Goal: Transaction & Acquisition: Purchase product/service

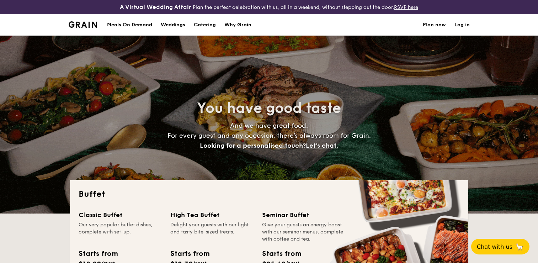
select select
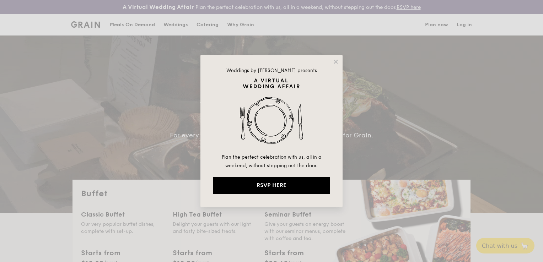
click at [339, 62] on div "Weddings by Grain presents Plan the perfect celebration with us, all in a weeke…" at bounding box center [272, 131] width 142 height 152
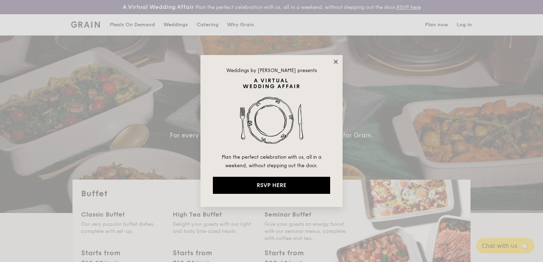
click at [336, 60] on icon at bounding box center [336, 62] width 6 height 6
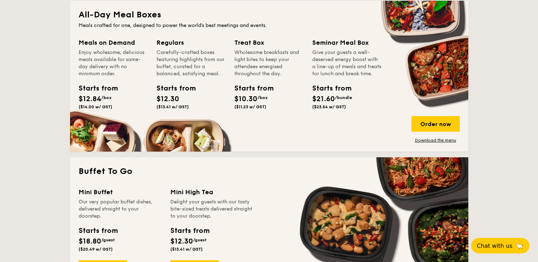
scroll to position [285, 0]
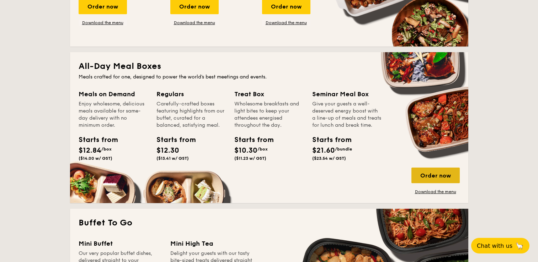
click at [442, 176] on div "Order now" at bounding box center [435, 176] width 48 height 16
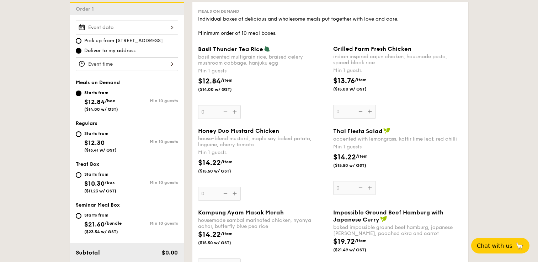
scroll to position [178, 0]
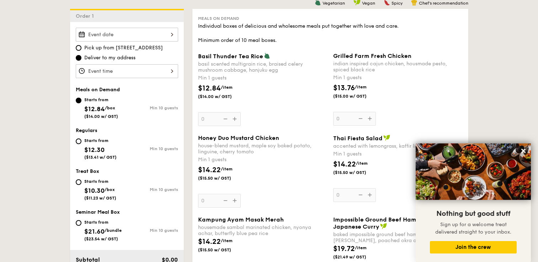
scroll to position [211, 0]
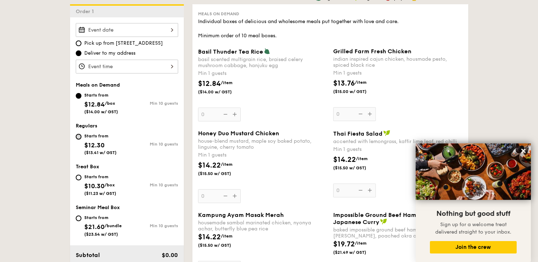
click at [77, 137] on input "Starts from $12.30 ($13.41 w/ GST) Min 10 guests" at bounding box center [79, 137] width 6 height 6
radio input "true"
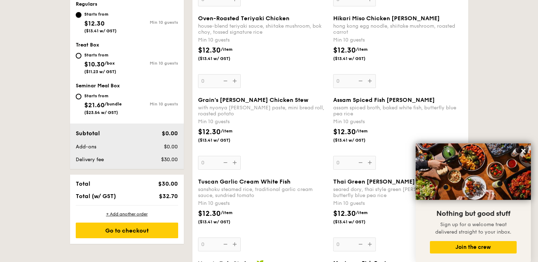
scroll to position [299, 0]
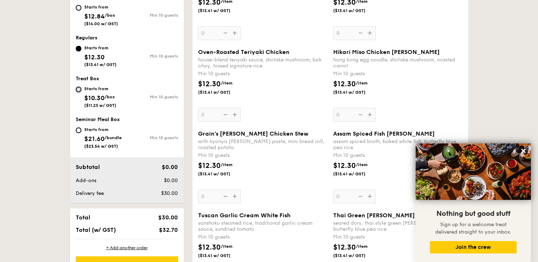
click at [77, 90] on input "Starts from $10.30 /box ($11.23 w/ GST) Min 10 guests" at bounding box center [79, 90] width 6 height 6
radio input "true"
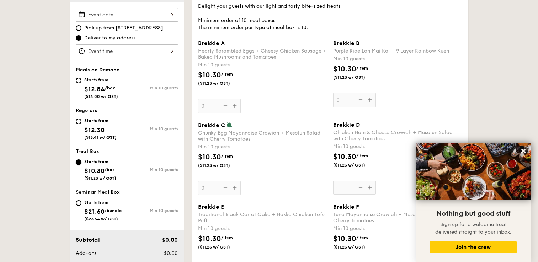
scroll to position [224, 0]
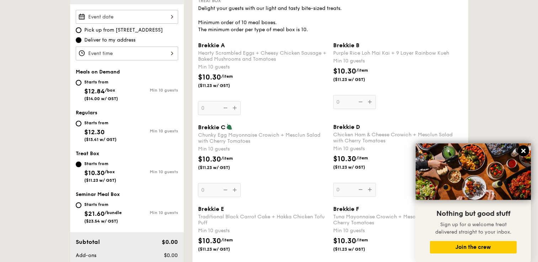
click at [522, 153] on icon at bounding box center [523, 151] width 4 height 4
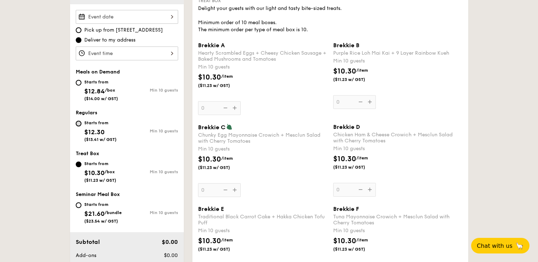
click at [78, 123] on input "Starts from $12.30 ($13.41 w/ GST) Min 10 guests" at bounding box center [79, 124] width 6 height 6
radio input "true"
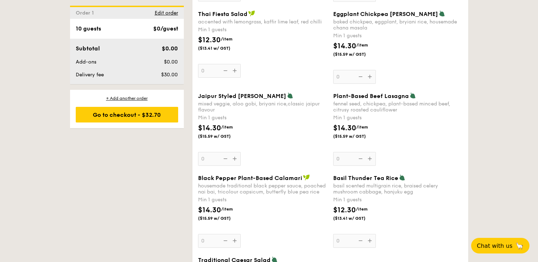
scroll to position [747, 0]
click at [333, 177] on span "Basil Thunder Tea Rice" at bounding box center [365, 178] width 65 height 7
click at [333, 234] on input "0" at bounding box center [354, 241] width 43 height 14
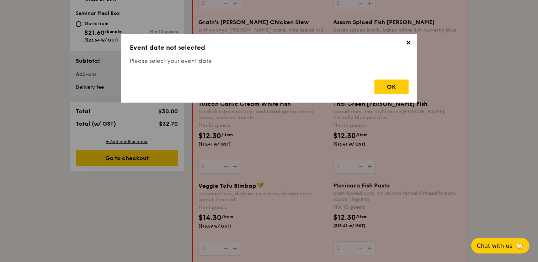
scroll to position [418, 0]
click at [404, 90] on div "OK" at bounding box center [392, 87] width 34 height 15
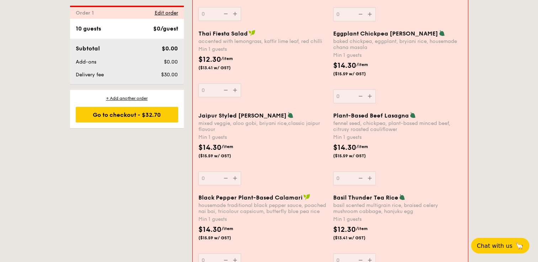
scroll to position [735, 0]
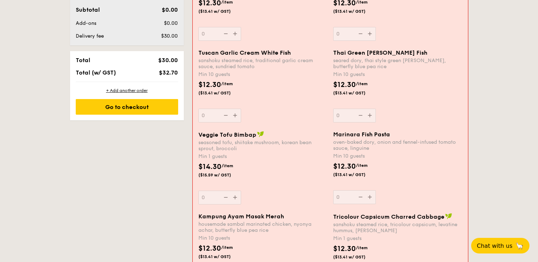
scroll to position [469, 0]
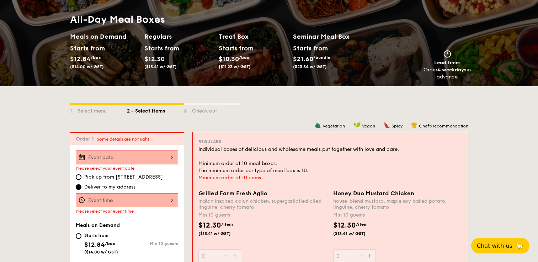
scroll to position [83, 0]
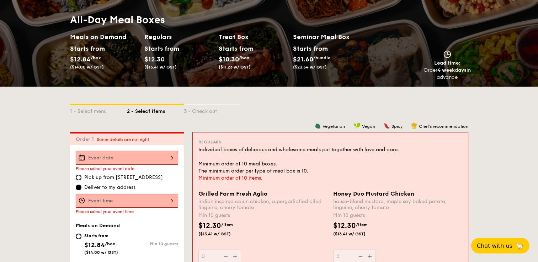
click at [121, 159] on input "Grilled Farm Fresh Aglio indian inspired cajun chicken, supergarlicfied oiled l…" at bounding box center [127, 158] width 102 height 14
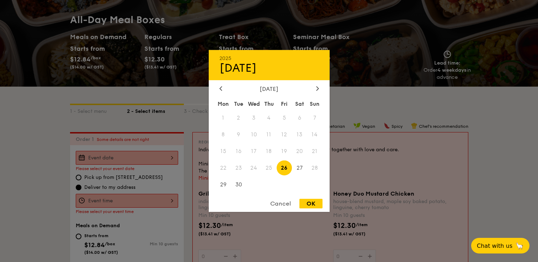
scroll to position [81, 0]
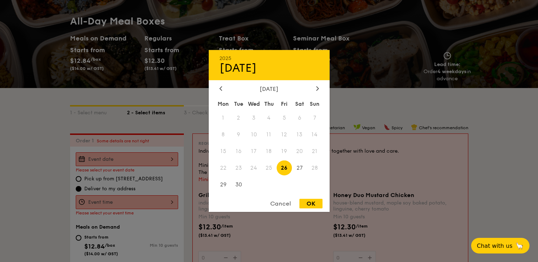
click at [519, 154] on div at bounding box center [269, 131] width 538 height 262
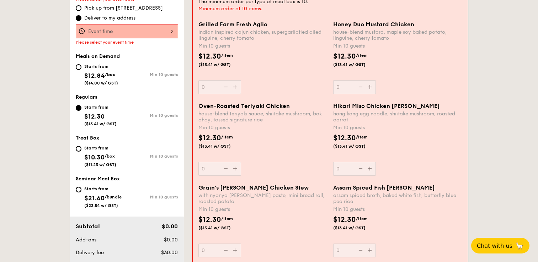
scroll to position [265, 0]
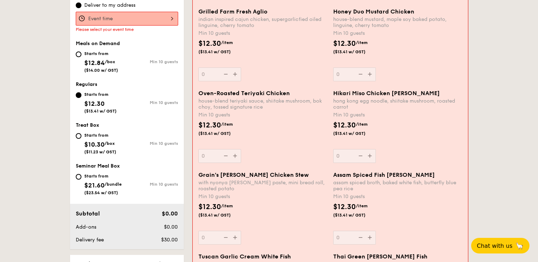
click at [80, 58] on div "Starts from $12.84 /box ($14.00 w/ GST)" at bounding box center [101, 60] width 51 height 23
click at [80, 57] on input "Starts from $12.84 /box ($14.00 w/ GST) Min 10 guests" at bounding box center [79, 55] width 6 height 6
radio input "true"
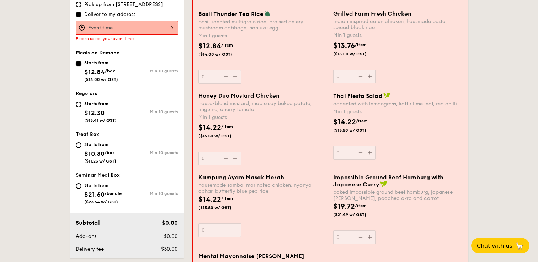
scroll to position [208, 0]
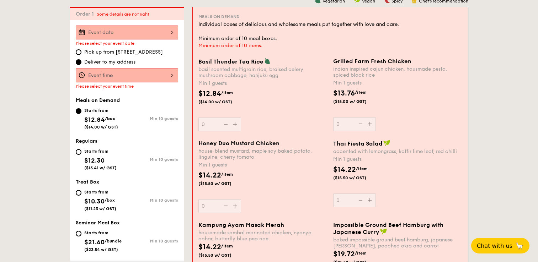
click at [80, 149] on div "Starts from $12.30 ($13.41 w/ GST)" at bounding box center [101, 158] width 51 height 23
click at [80, 149] on input "Starts from $12.30 ($13.41 w/ GST) Min 10 guests" at bounding box center [79, 152] width 6 height 6
radio input "true"
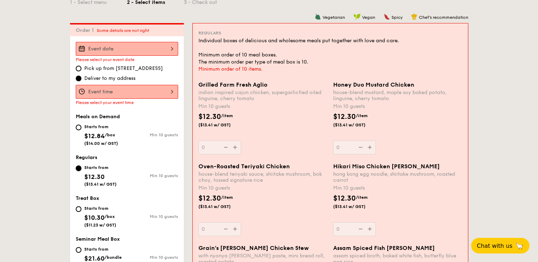
scroll to position [191, 0]
click at [366, 147] on div "Honey Duo Mustard Chicken house-blend mustard, maple soy baked potato, linguine…" at bounding box center [397, 118] width 129 height 73
click at [366, 147] on input "0" at bounding box center [354, 148] width 43 height 14
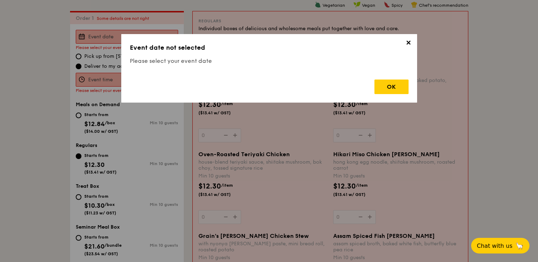
scroll to position [204, 0]
click at [390, 90] on div "OK" at bounding box center [392, 87] width 34 height 15
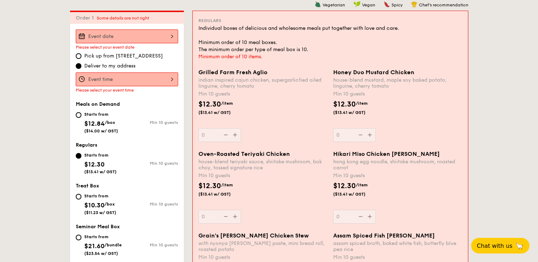
click at [123, 74] on input "Grilled Farm Fresh Aglio indian inspired cajun chicken, supergarlicfied oiled l…" at bounding box center [127, 80] width 102 height 14
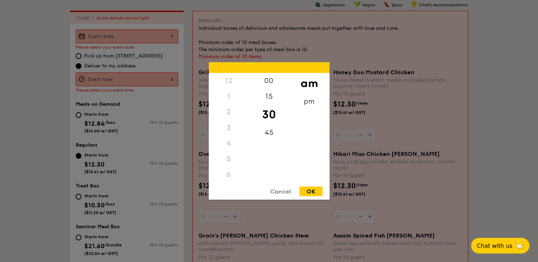
scroll to position [84, 0]
click at [155, 36] on div at bounding box center [269, 131] width 538 height 262
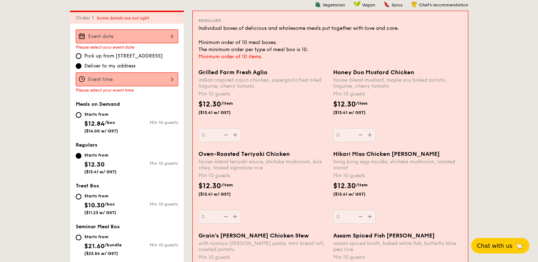
click at [147, 37] on input "Grilled Farm Fresh Aglio indian inspired cajun chicken, supergarlicfied oiled l…" at bounding box center [127, 37] width 102 height 14
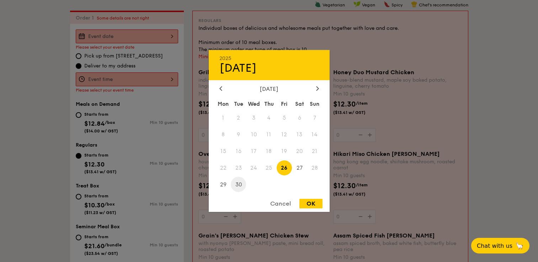
click at [238, 186] on span "30" at bounding box center [238, 184] width 15 height 15
click at [309, 201] on div "OK" at bounding box center [310, 204] width 23 height 10
type input "Sep 30, 2025"
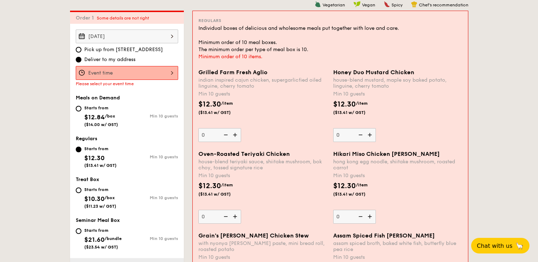
click at [135, 74] on input "Grilled Farm Fresh Aglio indian inspired cajun chicken, supergarlicfied oiled l…" at bounding box center [127, 73] width 102 height 14
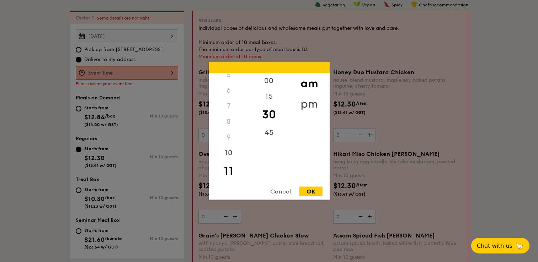
click at [308, 107] on div "pm" at bounding box center [309, 104] width 40 height 21
click at [233, 78] on div "12" at bounding box center [229, 83] width 40 height 21
click at [266, 81] on div "00" at bounding box center [269, 83] width 40 height 21
click at [318, 192] on div "OK" at bounding box center [310, 192] width 23 height 10
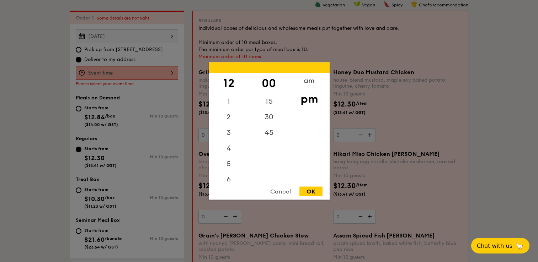
type input "12:00PM"
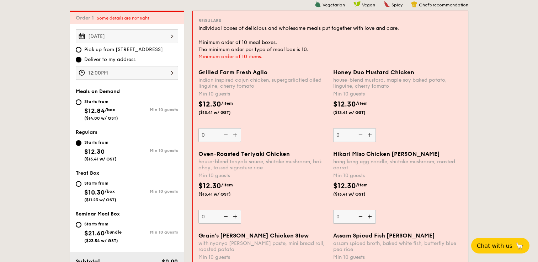
click at [372, 137] on img at bounding box center [370, 135] width 11 height 14
click at [372, 137] on input "0" at bounding box center [354, 135] width 43 height 14
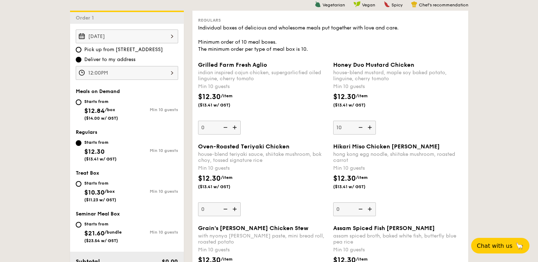
click at [370, 129] on img at bounding box center [370, 128] width 11 height 14
click at [370, 129] on input "10" at bounding box center [354, 128] width 43 height 14
click at [370, 129] on img at bounding box center [370, 128] width 11 height 14
click at [370, 129] on input "11" at bounding box center [354, 128] width 43 height 14
click at [370, 129] on img at bounding box center [370, 128] width 11 height 14
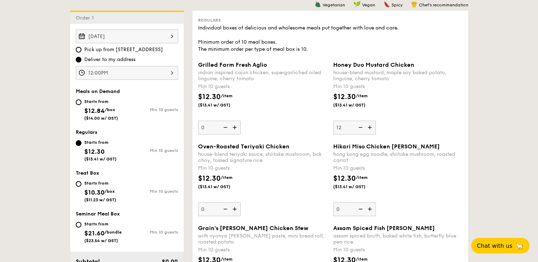
click at [370, 129] on input "12" at bounding box center [354, 128] width 43 height 14
click at [370, 129] on img at bounding box center [370, 128] width 11 height 14
click at [370, 129] on input "13" at bounding box center [354, 128] width 43 height 14
click at [370, 129] on img at bounding box center [370, 128] width 11 height 14
click at [370, 129] on input "14" at bounding box center [354, 128] width 43 height 14
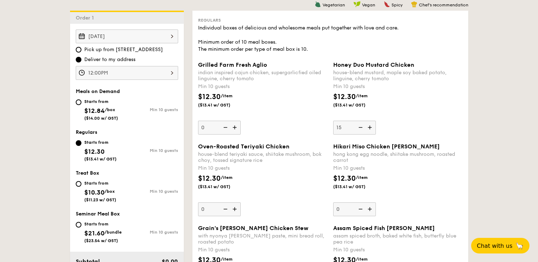
click at [370, 129] on img at bounding box center [370, 128] width 11 height 14
click at [370, 129] on input "15" at bounding box center [354, 128] width 43 height 14
click at [363, 126] on img at bounding box center [360, 128] width 11 height 14
click at [363, 126] on input "16" at bounding box center [354, 128] width 43 height 14
click at [363, 126] on img at bounding box center [360, 128] width 11 height 14
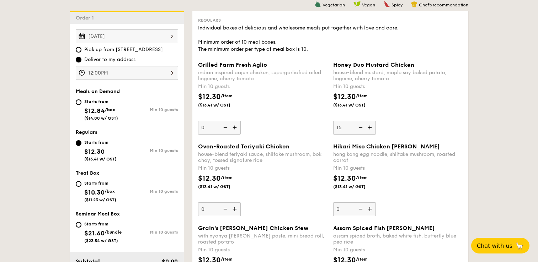
click at [363, 126] on input "15" at bounding box center [354, 128] width 43 height 14
click at [363, 126] on img at bounding box center [360, 128] width 11 height 14
click at [363, 126] on input "14" at bounding box center [354, 128] width 43 height 14
click at [363, 126] on img at bounding box center [360, 128] width 11 height 14
click at [363, 126] on input "13" at bounding box center [354, 128] width 43 height 14
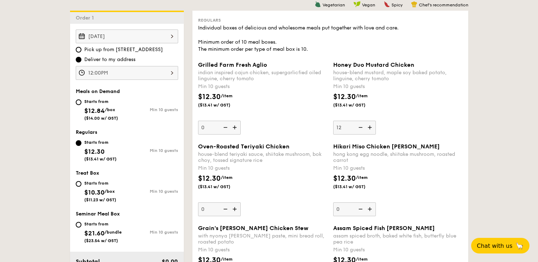
click at [363, 126] on img at bounding box center [360, 128] width 11 height 14
click at [363, 126] on input "12" at bounding box center [354, 128] width 43 height 14
click at [363, 126] on img at bounding box center [360, 128] width 11 height 14
click at [363, 126] on input "11" at bounding box center [354, 128] width 43 height 14
click at [362, 126] on img at bounding box center [360, 128] width 11 height 14
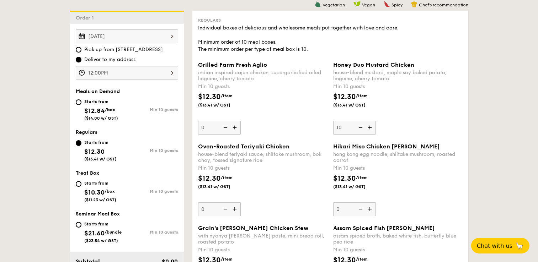
click at [362, 126] on input "10" at bounding box center [354, 128] width 43 height 14
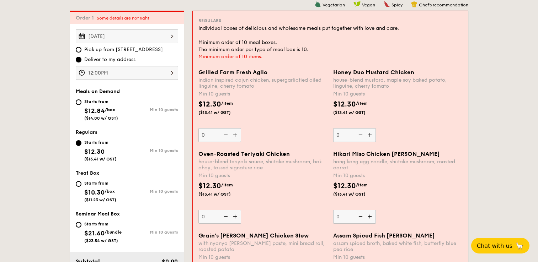
click at [370, 132] on img at bounding box center [370, 135] width 11 height 14
click at [370, 132] on input "0" at bounding box center [354, 135] width 43 height 14
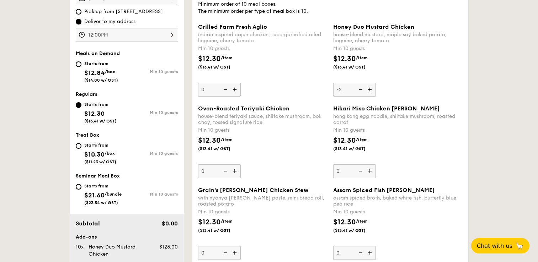
scroll to position [243, 0]
click at [361, 89] on img at bounding box center [360, 90] width 11 height 14
click at [361, 89] on input "-2" at bounding box center [354, 90] width 43 height 14
type input "0"
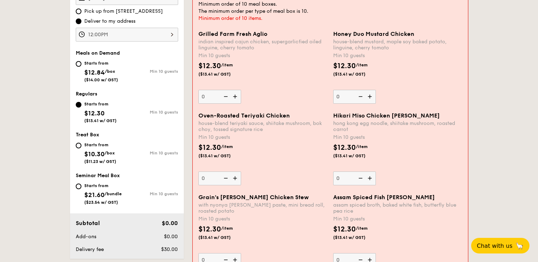
click at [361, 89] on div "Honey Duo Mustard Chicken house-blend mustard, maple soy baked potato, linguine…" at bounding box center [397, 67] width 129 height 73
click at [361, 90] on input "0" at bounding box center [354, 97] width 43 height 14
click at [400, 93] on div "Honey Duo Mustard Chicken house-blend mustard, maple soy baked potato, linguine…" at bounding box center [397, 67] width 129 height 73
click at [376, 93] on input "0" at bounding box center [354, 97] width 43 height 14
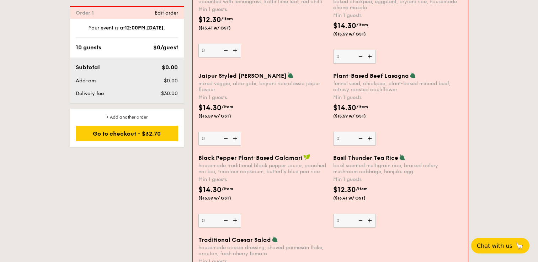
scroll to position [773, 0]
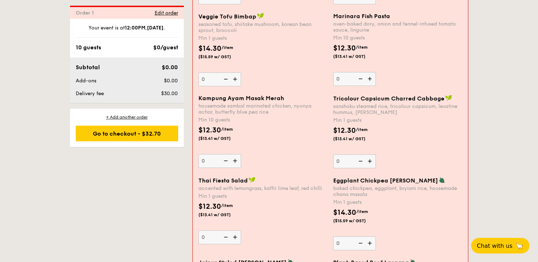
click at [401, 89] on div "Veggie Tofu Bimbap seasoned tofu, shiitake mushroom, korean bean sprout, brocco…" at bounding box center [331, 54] width 270 height 82
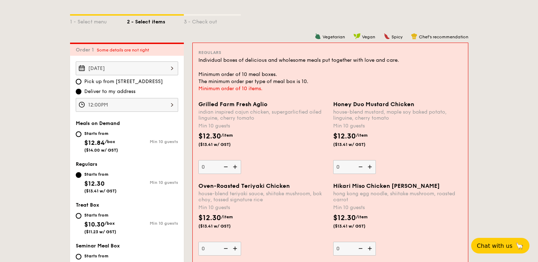
scroll to position [175, 0]
